Goal: Information Seeking & Learning: Learn about a topic

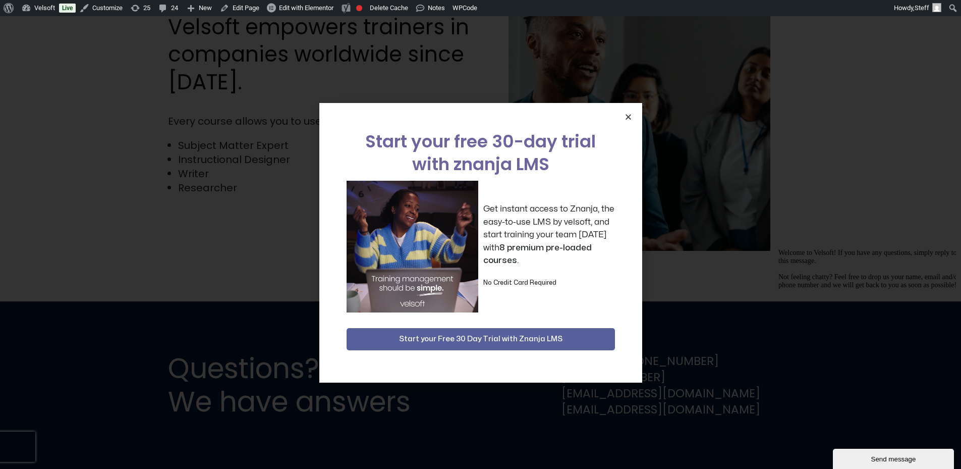
click at [628, 118] on icon "Close" at bounding box center [628, 117] width 8 height 8
